Goal: Information Seeking & Learning: Learn about a topic

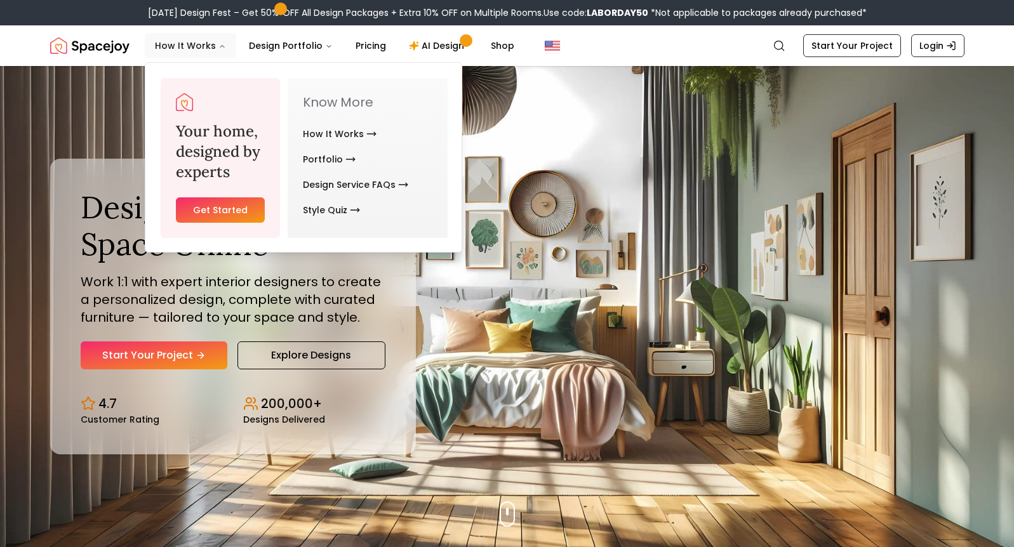
click at [197, 46] on button "How It Works" at bounding box center [190, 45] width 91 height 25
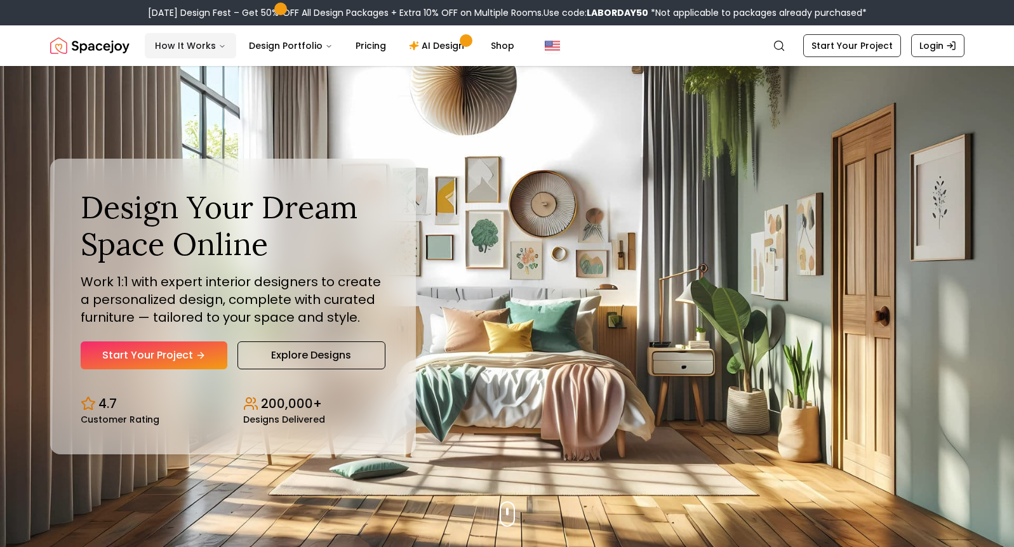
click at [197, 46] on button "How It Works" at bounding box center [190, 45] width 91 height 25
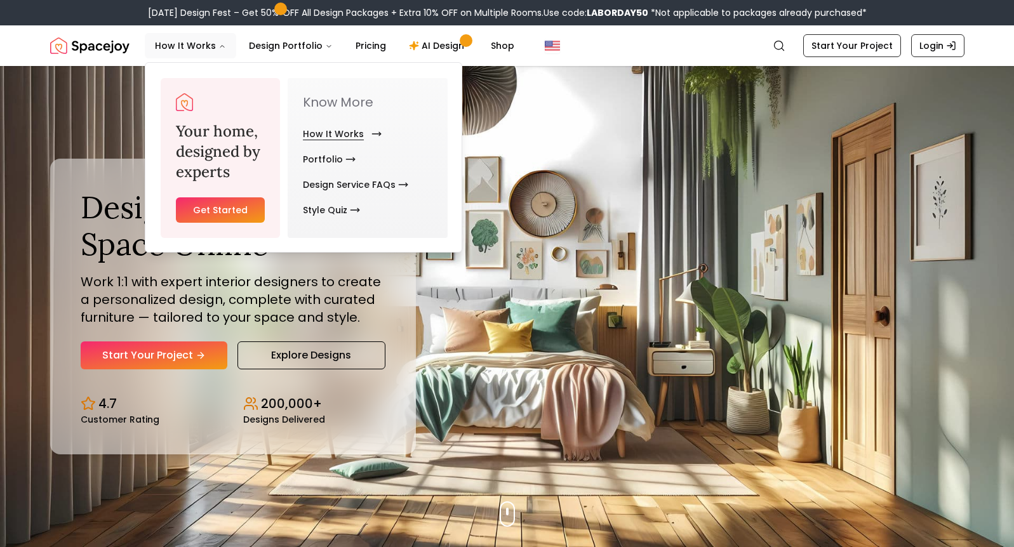
click at [319, 130] on link "How It Works" at bounding box center [340, 133] width 74 height 25
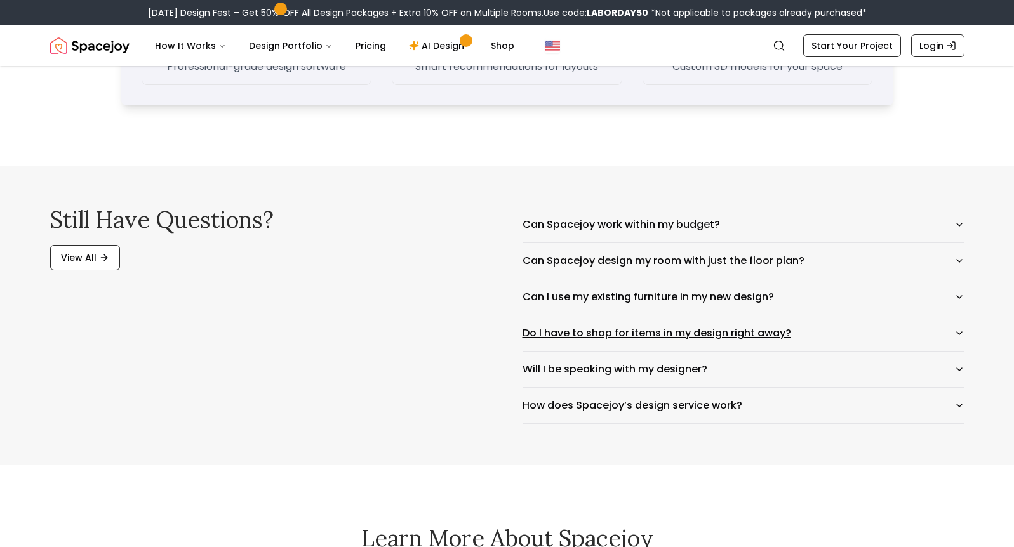
scroll to position [1963, 0]
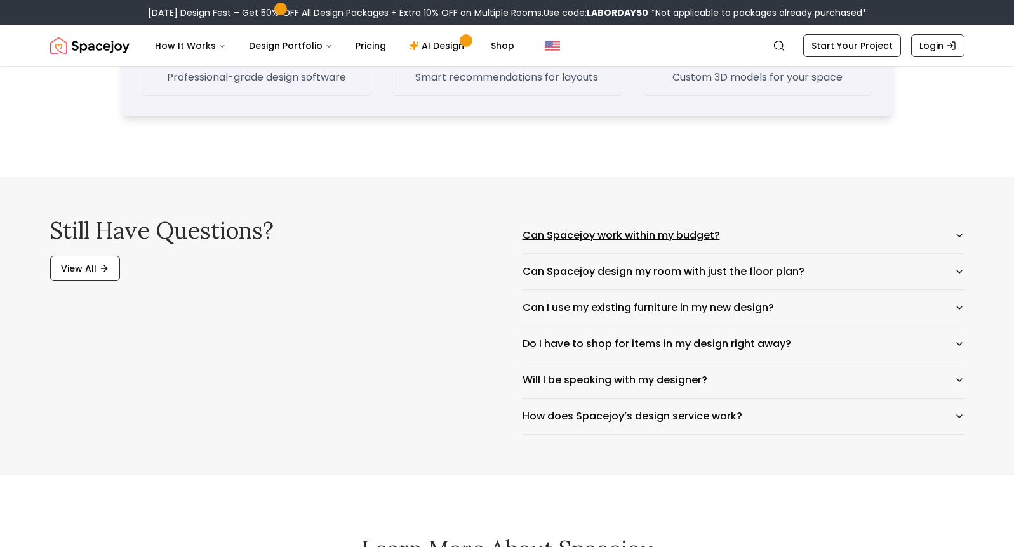
click at [961, 234] on icon "button" at bounding box center [959, 236] width 10 height 10
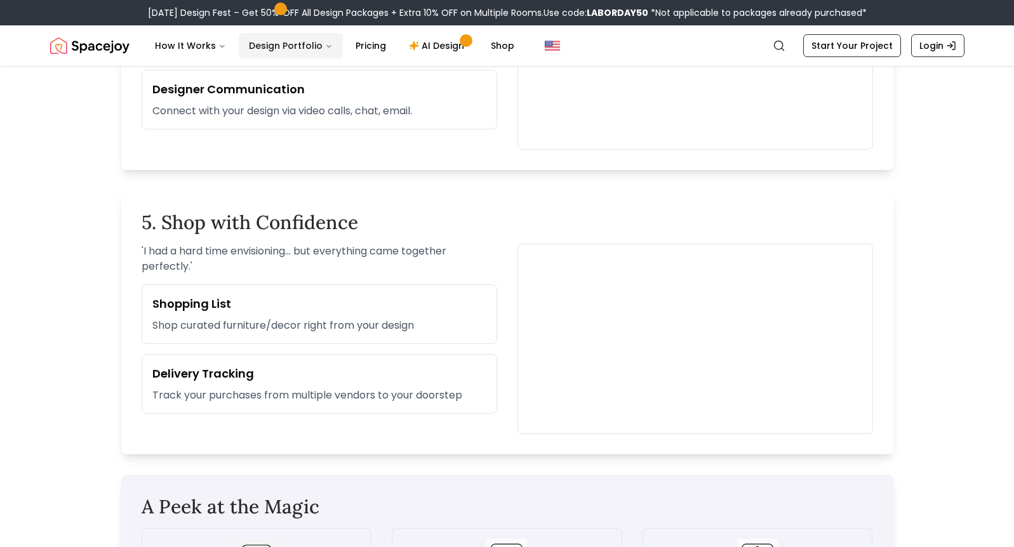
scroll to position [1422, 0]
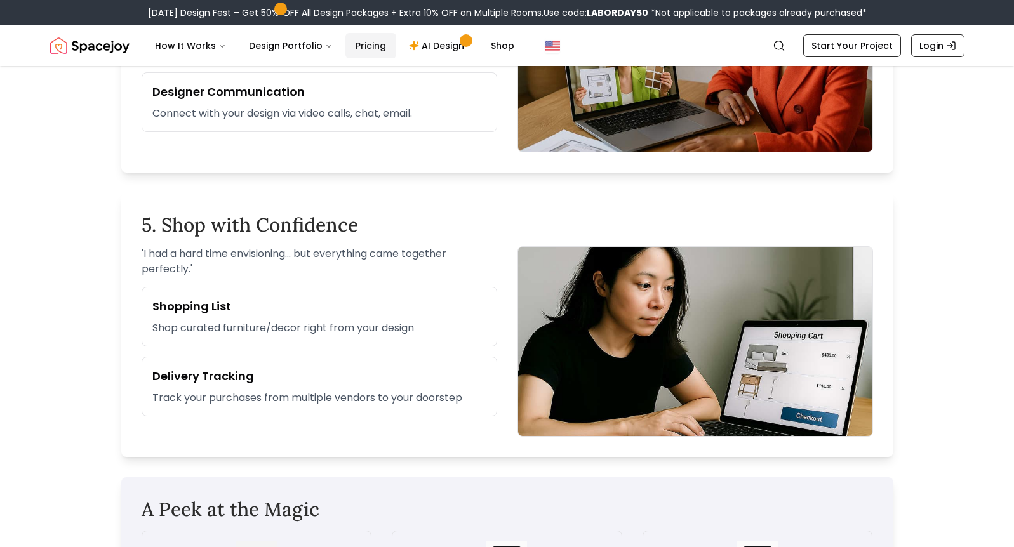
click at [361, 45] on link "Pricing" at bounding box center [370, 45] width 51 height 25
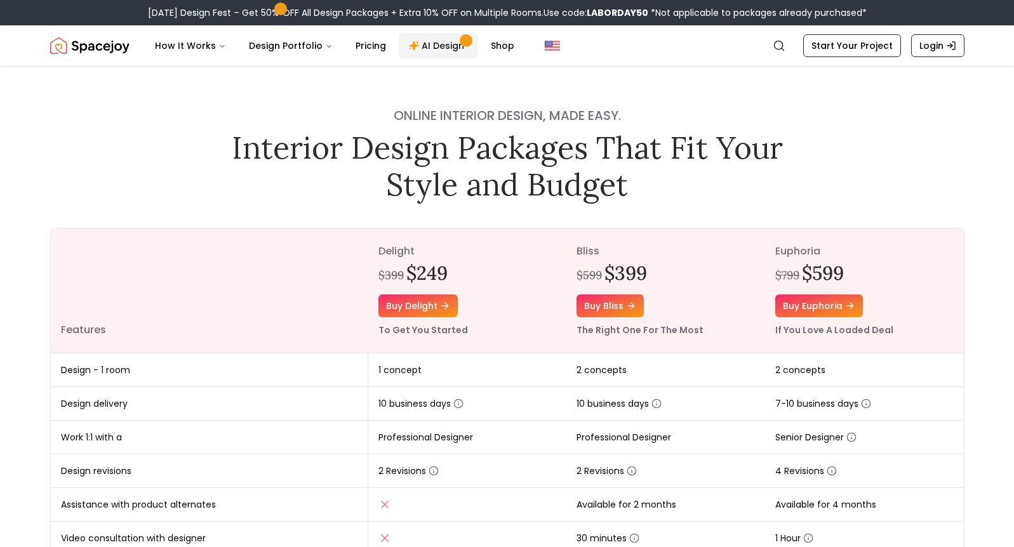
click at [436, 43] on link "AI Design" at bounding box center [438, 45] width 79 height 25
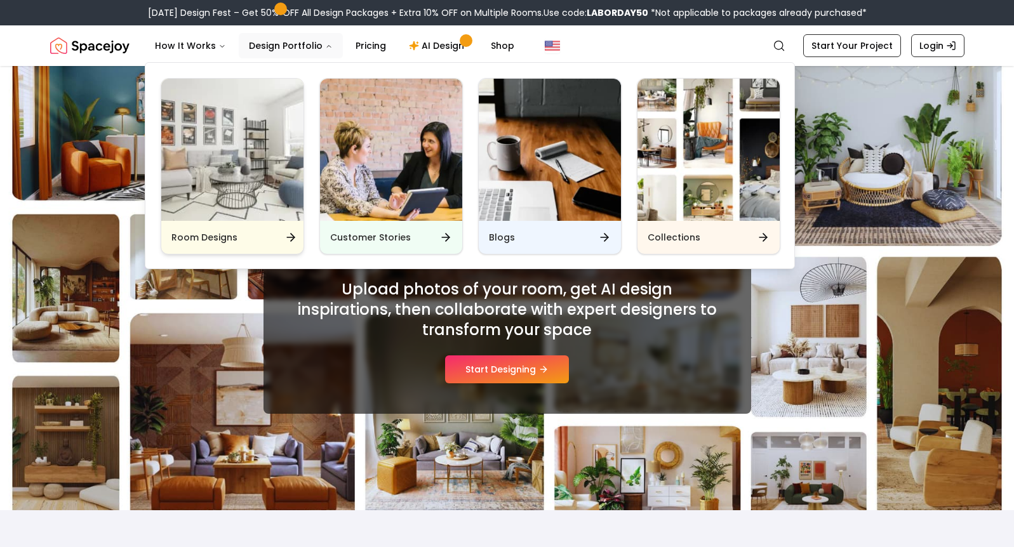
click at [219, 237] on h6 "Room Designs" at bounding box center [204, 237] width 66 height 13
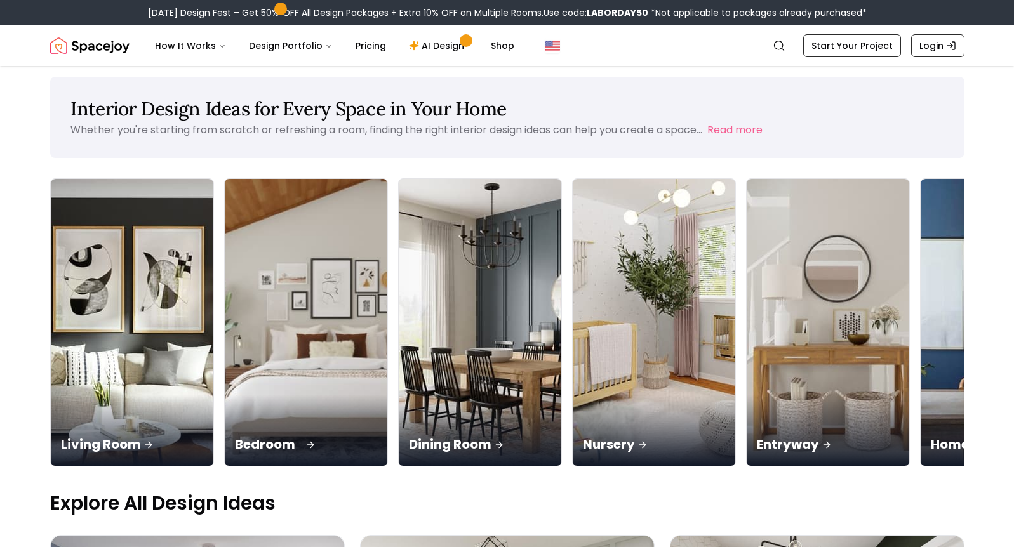
click at [220, 291] on img at bounding box center [305, 323] width 171 height 302
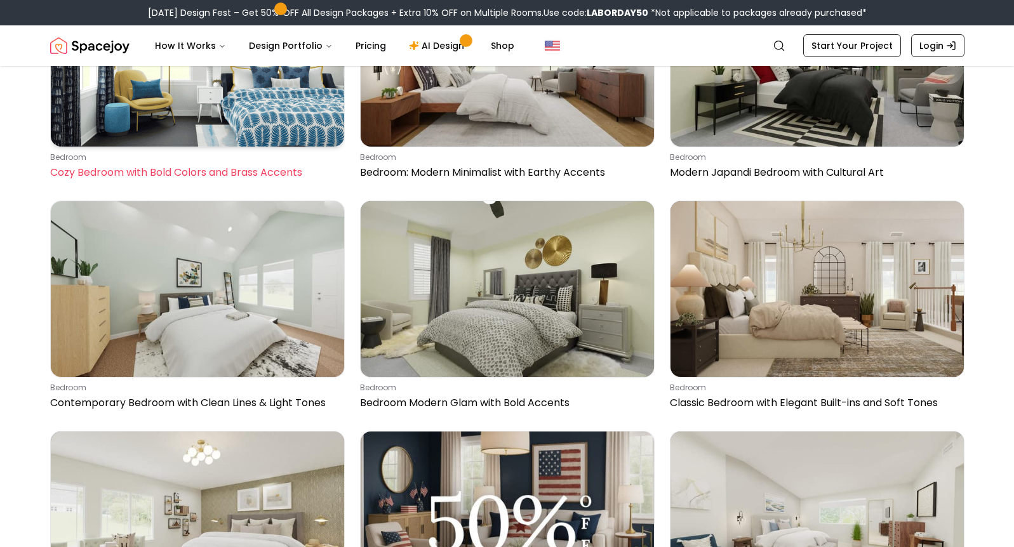
scroll to position [3900, 0]
